Goal: Task Accomplishment & Management: Manage account settings

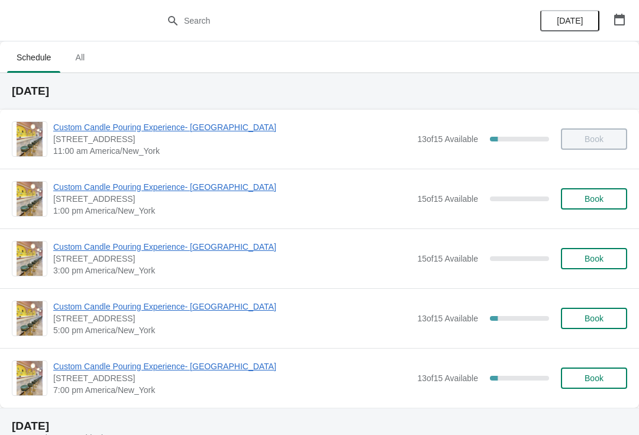
click at [180, 370] on span "Custom Candle Pouring Experience- [GEOGRAPHIC_DATA]" at bounding box center [232, 366] width 358 height 12
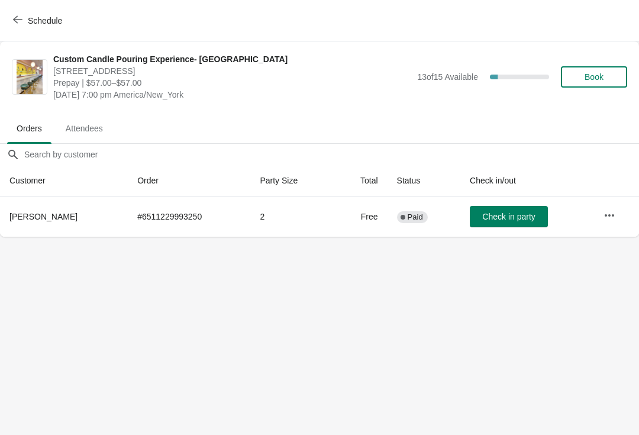
click at [614, 205] on button "button" at bounding box center [609, 215] width 21 height 21
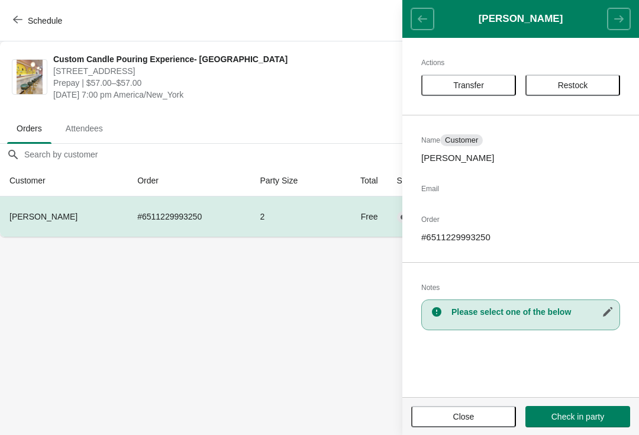
click at [493, 80] on button "Transfer" at bounding box center [468, 85] width 95 height 21
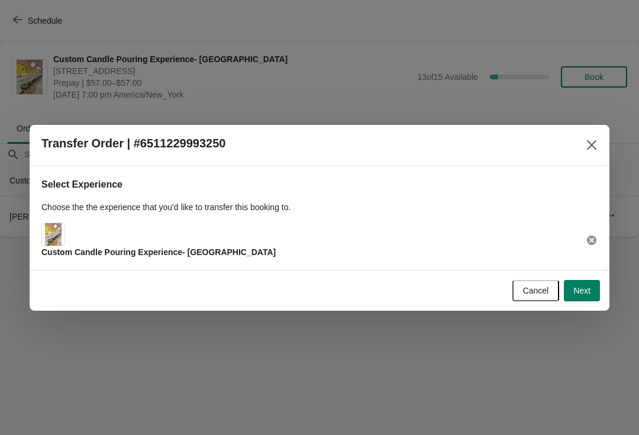
click at [583, 291] on span "Next" at bounding box center [581, 290] width 17 height 9
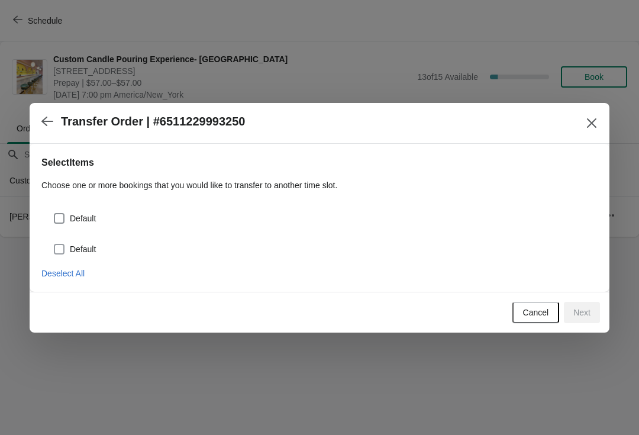
click at [72, 246] on span "Default" at bounding box center [83, 249] width 26 height 12
click at [54, 244] on input "Default" at bounding box center [54, 244] width 1 height 1
checkbox input "true"
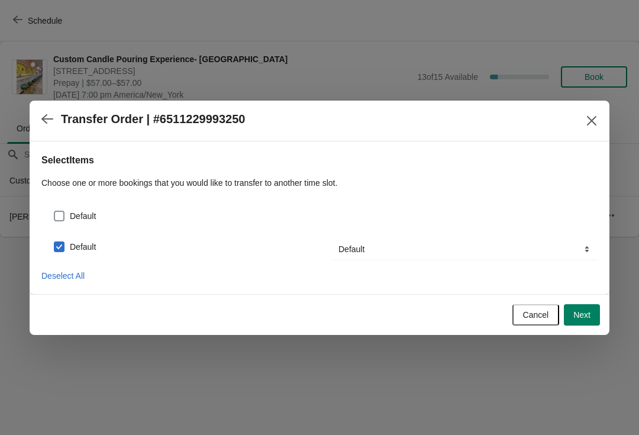
click at [50, 213] on div "Default" at bounding box center [319, 211] width 556 height 26
click at [63, 211] on span at bounding box center [59, 216] width 11 height 11
click at [54, 211] on input "Default" at bounding box center [54, 211] width 1 height 1
checkbox input "true"
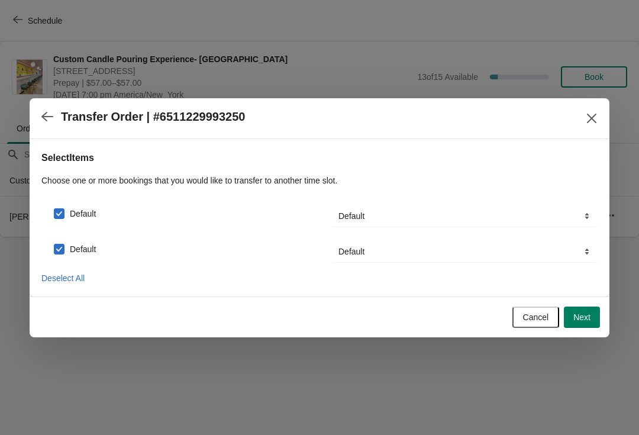
click at [586, 312] on span "Next" at bounding box center [581, 316] width 17 height 9
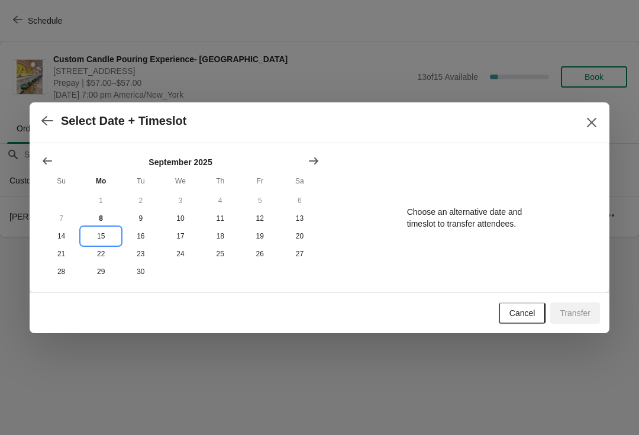
click at [108, 233] on button "15" at bounding box center [101, 236] width 40 height 18
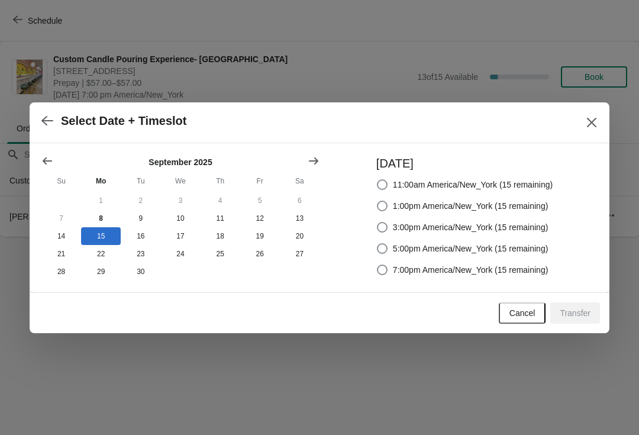
click at [378, 266] on span at bounding box center [382, 270] width 11 height 11
click at [378, 265] on input "7:00pm America/New_York (15 remaining)" at bounding box center [377, 265] width 1 height 1
radio input "true"
click at [579, 318] on span "Transfer" at bounding box center [575, 312] width 31 height 9
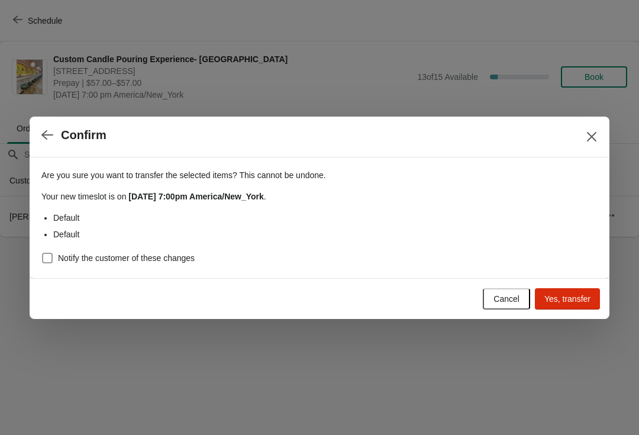
click at [179, 255] on span "Notify the customer of these changes" at bounding box center [126, 258] width 137 height 12
click at [43, 253] on input "Notify the customer of these changes" at bounding box center [42, 253] width 1 height 1
checkbox input "true"
click at [585, 288] on button "Yes, transfer" at bounding box center [567, 298] width 65 height 21
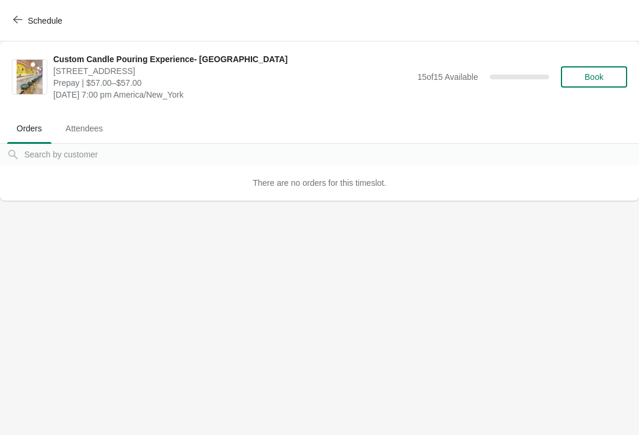
click at [17, 31] on button "Schedule" at bounding box center [39, 20] width 66 height 21
